Goal: Task Accomplishment & Management: Use online tool/utility

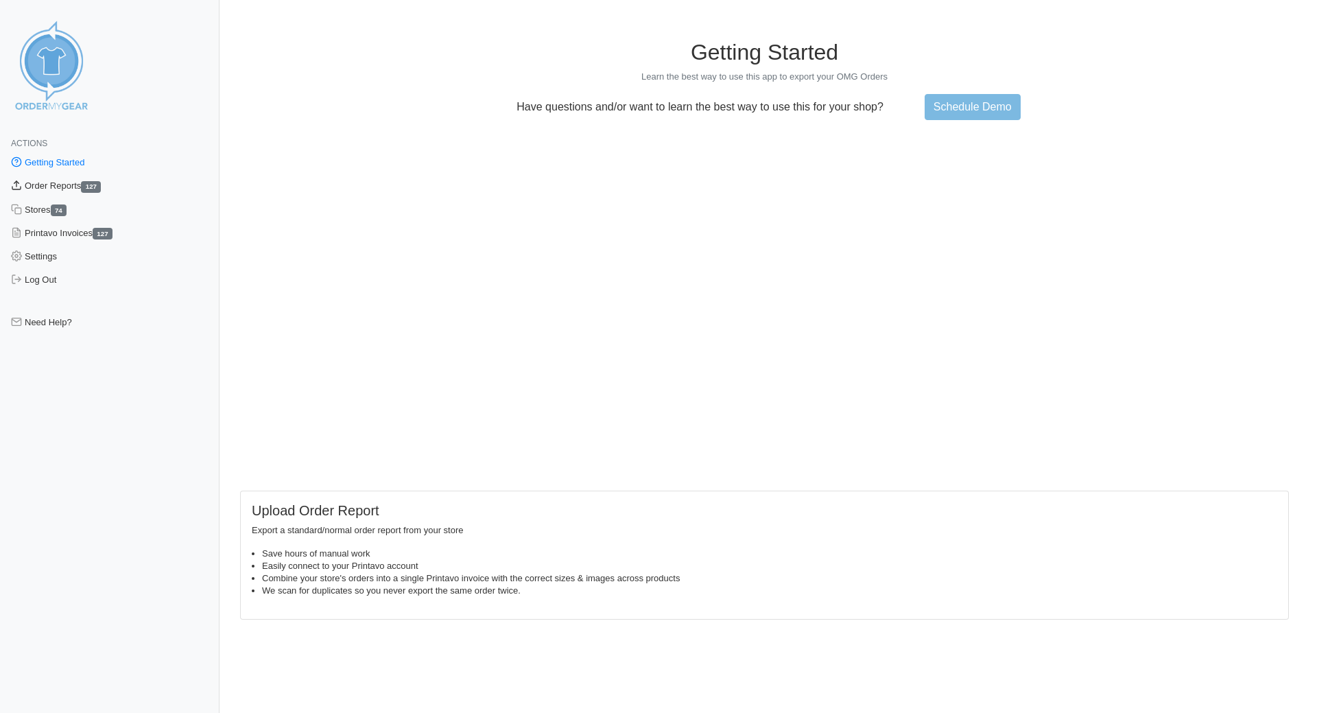
click at [56, 187] on link "Order Reports 127" at bounding box center [109, 185] width 219 height 23
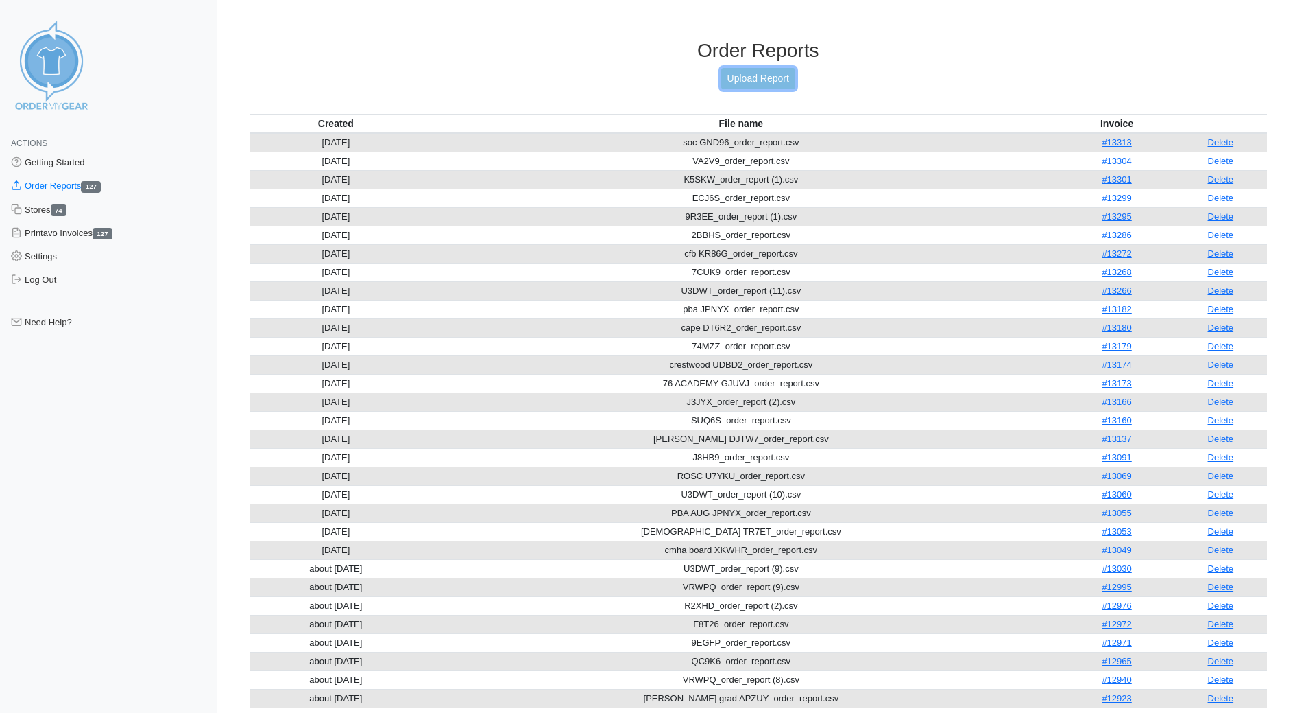
click at [779, 76] on link "Upload Report" at bounding box center [758, 78] width 74 height 21
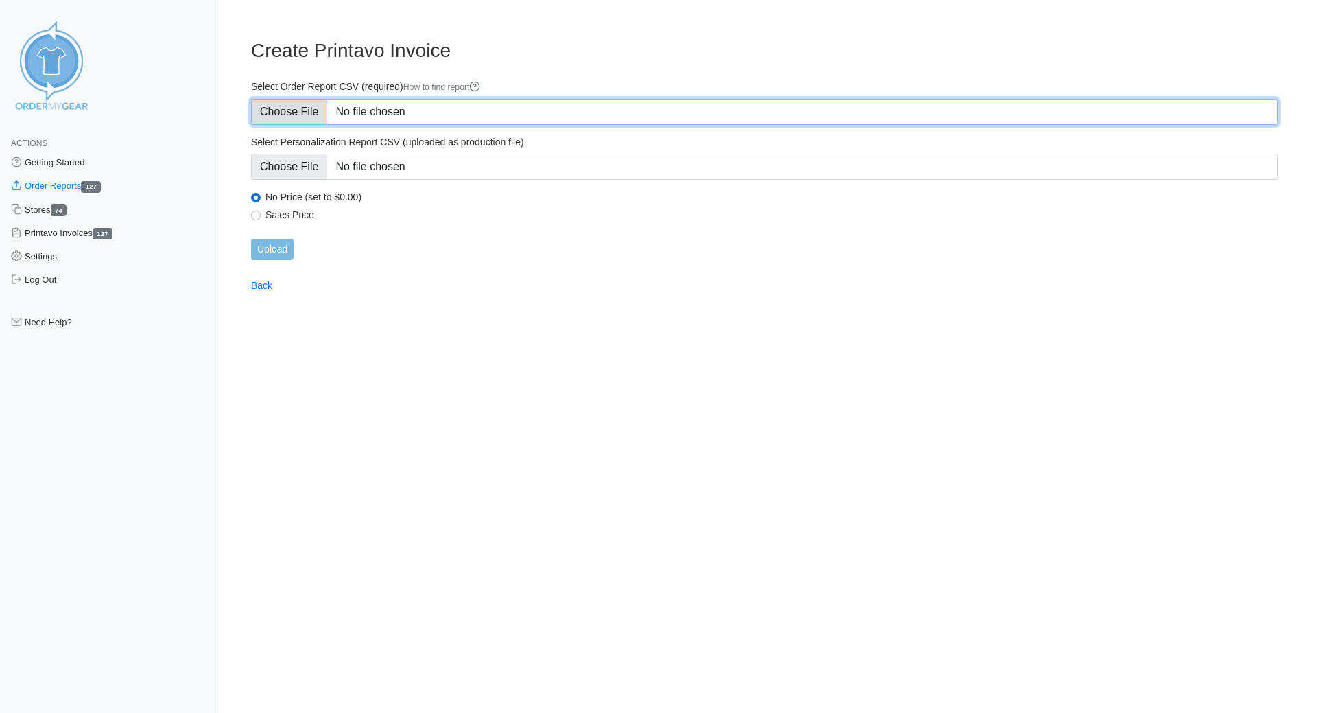
click at [290, 108] on input "Select Order Report CSV (required) How to find report" at bounding box center [764, 112] width 1027 height 26
type input "C:\fakepath\kobras BWPAK_order_report.csv"
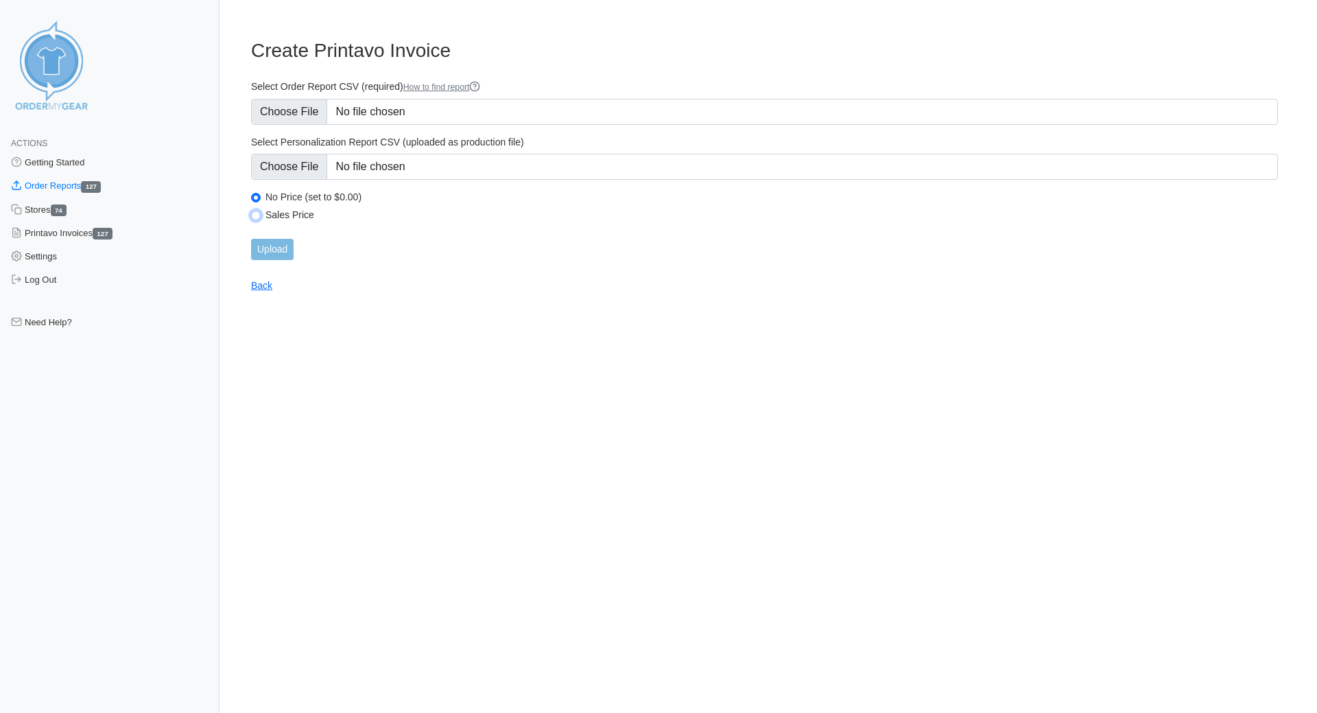
click at [256, 215] on input "Sales Price" at bounding box center [256, 216] width 10 height 10
radio input "true"
click at [270, 254] on input "Upload" at bounding box center [272, 249] width 43 height 21
